Goal: Find contact information: Find contact information

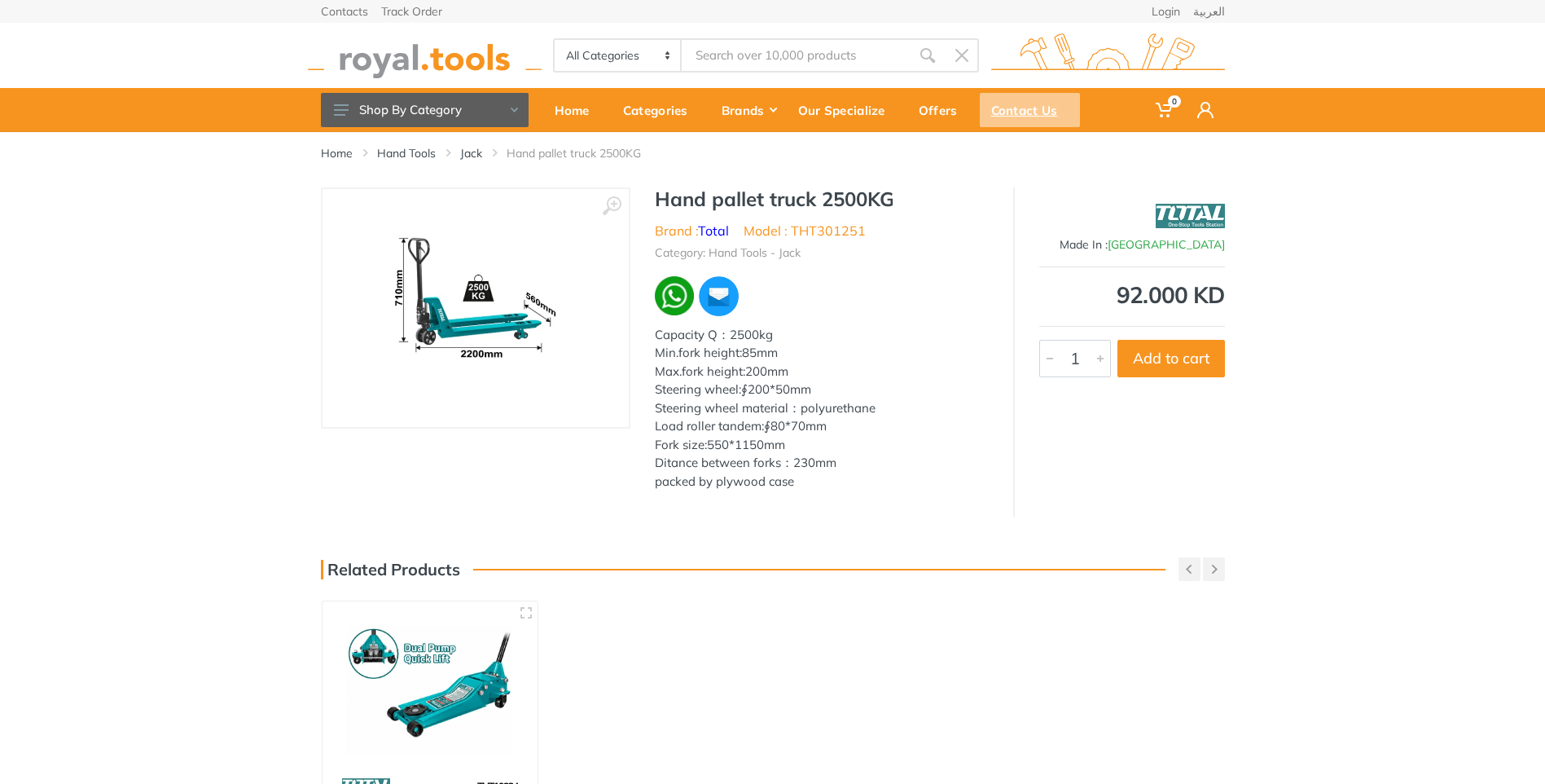
click at [1010, 107] on div "Contact Us" at bounding box center [1029, 110] width 100 height 34
click at [1011, 104] on div "Contact Us" at bounding box center [1029, 110] width 100 height 34
